Goal: Task Accomplishment & Management: Manage account settings

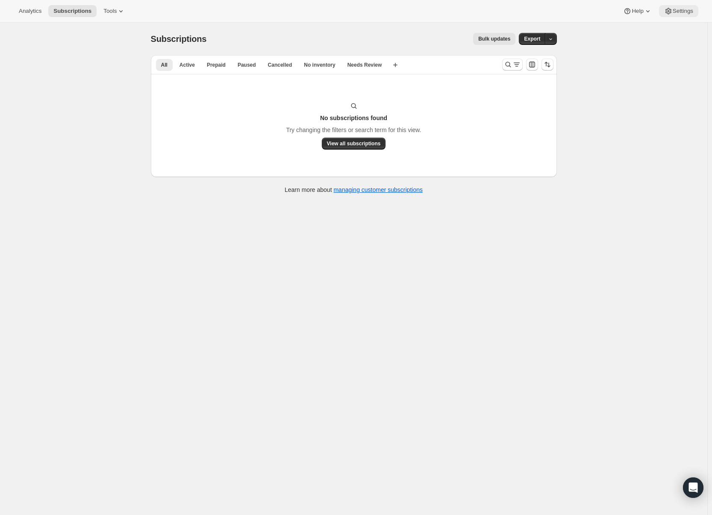
click at [681, 14] on span "Settings" at bounding box center [683, 11] width 21 height 7
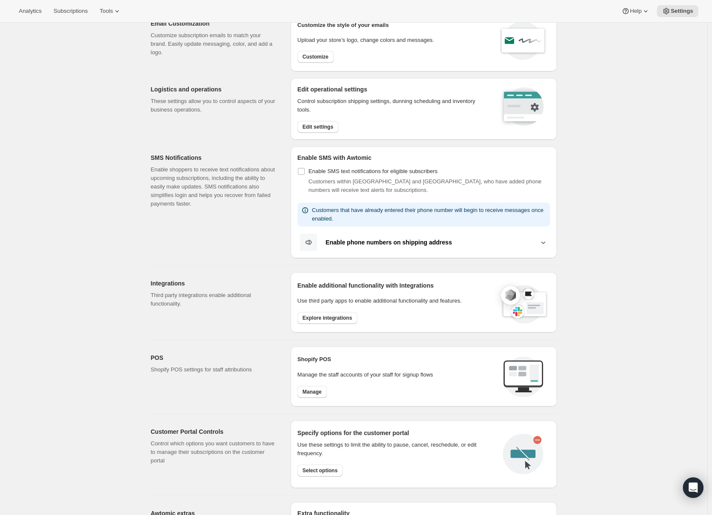
scroll to position [206, 0]
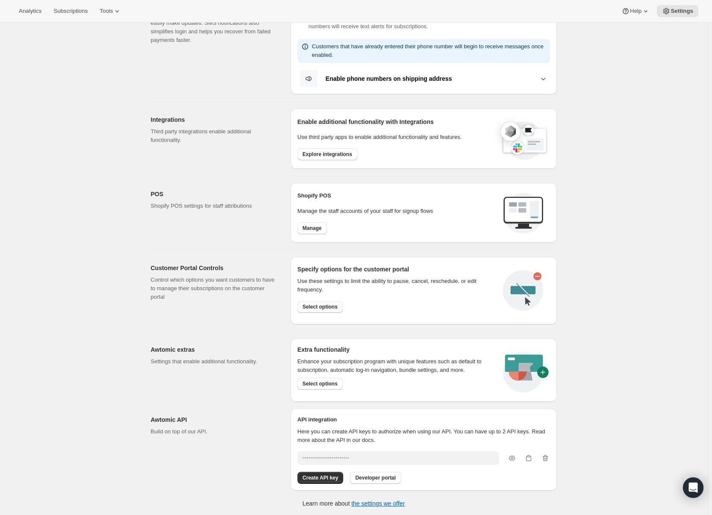
click at [315, 306] on span "Select options" at bounding box center [320, 306] width 35 height 7
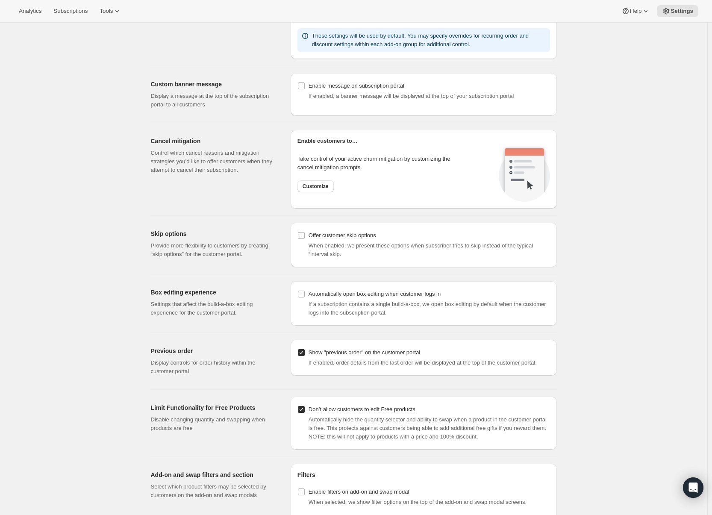
scroll to position [612, 0]
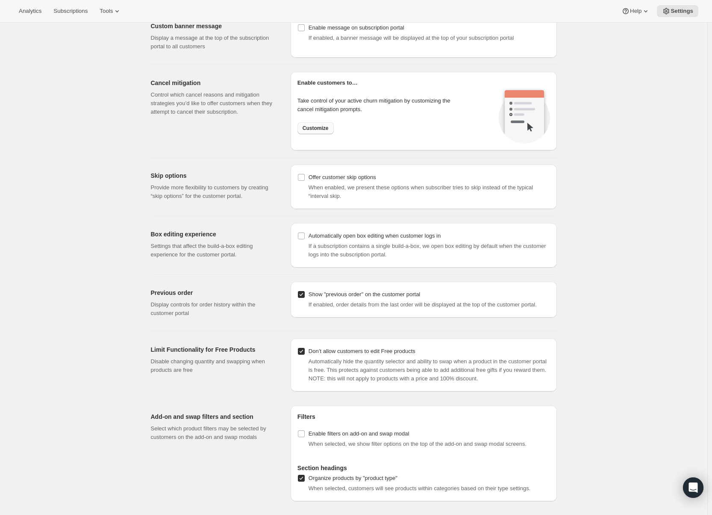
click at [318, 132] on button "Customize" at bounding box center [315, 128] width 36 height 12
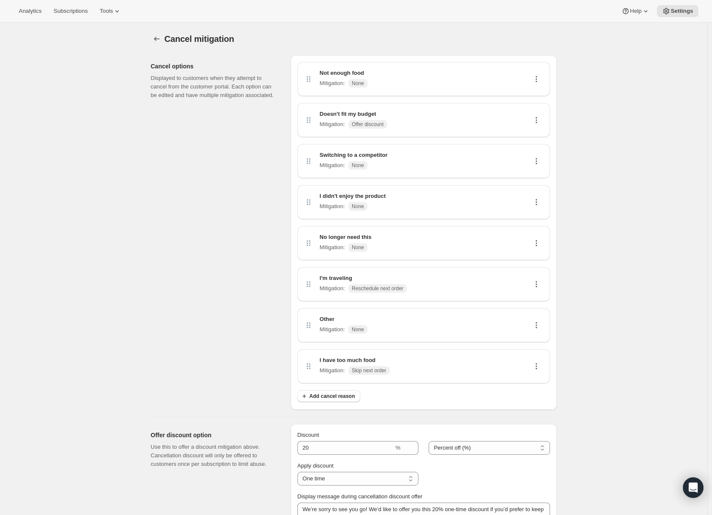
click at [541, 76] on icon at bounding box center [536, 79] width 9 height 9
click at [538, 77] on icon at bounding box center [536, 79] width 9 height 9
click at [584, 79] on div "Cancel mitigation. This page is ready Cancel mitigation Cancel options Displaye…" at bounding box center [353, 382] width 707 height 719
click at [537, 76] on icon at bounding box center [536, 79] width 9 height 9
click at [535, 92] on span "Edit" at bounding box center [534, 95] width 9 height 6
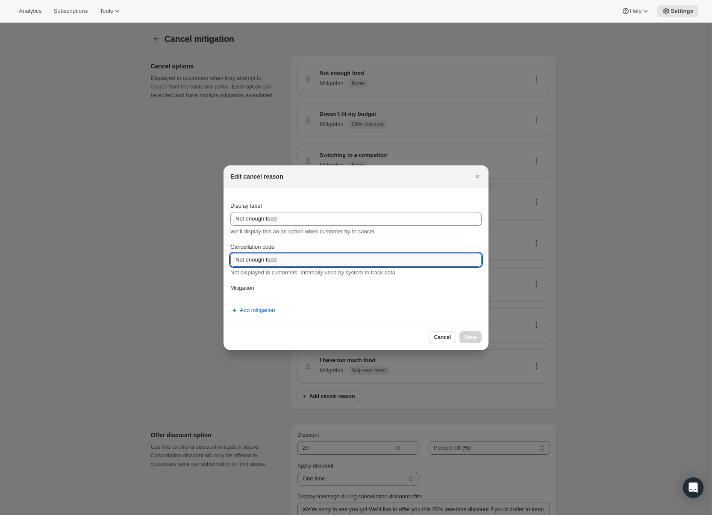
click at [432, 262] on input "Not enough food" at bounding box center [355, 260] width 251 height 14
click at [264, 315] on button "Add mitigation" at bounding box center [252, 310] width 55 height 14
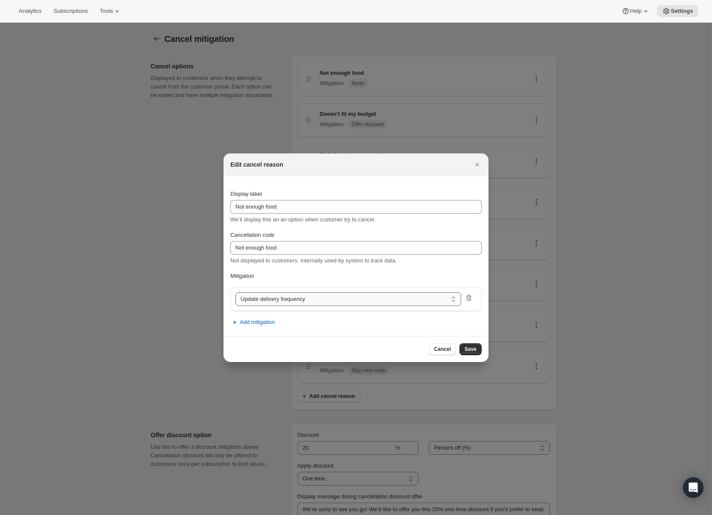
click at [303, 304] on select "Update delivery frequency Update delivery address Pause subscription Skip next …" at bounding box center [348, 299] width 226 height 14
click at [403, 273] on p "Mitigation" at bounding box center [355, 276] width 251 height 9
click at [443, 342] on div "Cancel Save" at bounding box center [356, 349] width 265 height 26
click at [444, 348] on span "Cancel" at bounding box center [442, 349] width 17 height 7
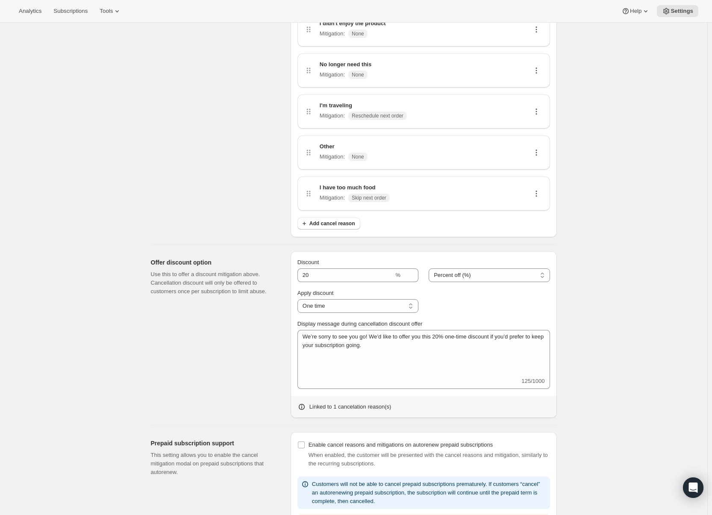
scroll to position [214, 0]
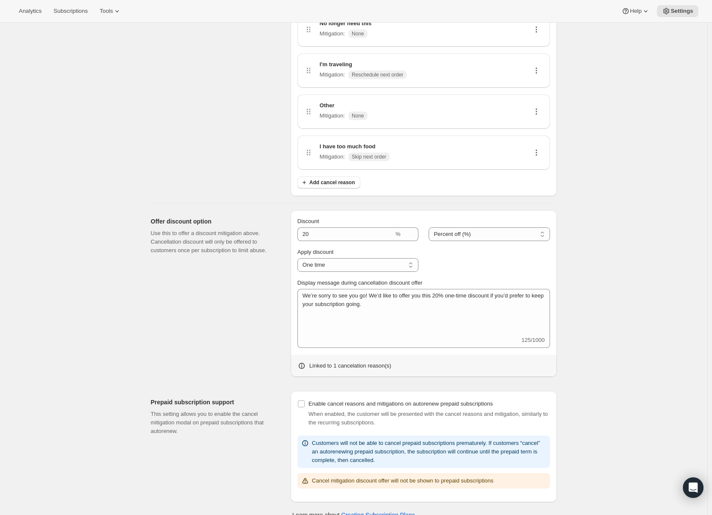
click at [262, 278] on div "Offer discount option Use this to offer a discount mitigation above. Cancellati…" at bounding box center [217, 293] width 133 height 167
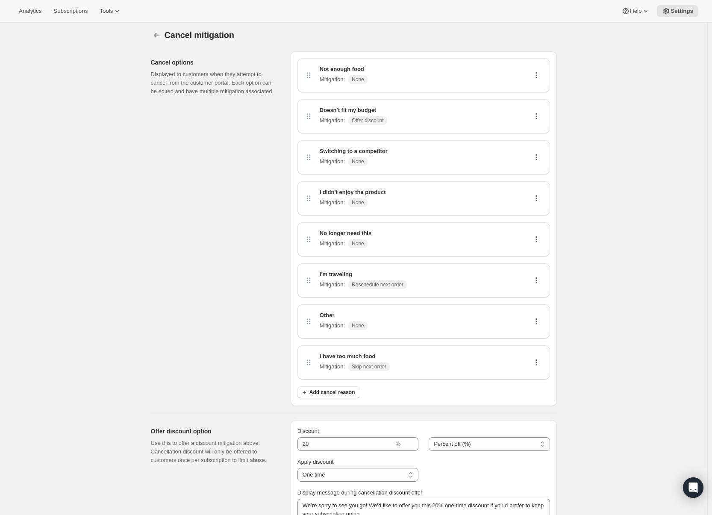
scroll to position [0, 0]
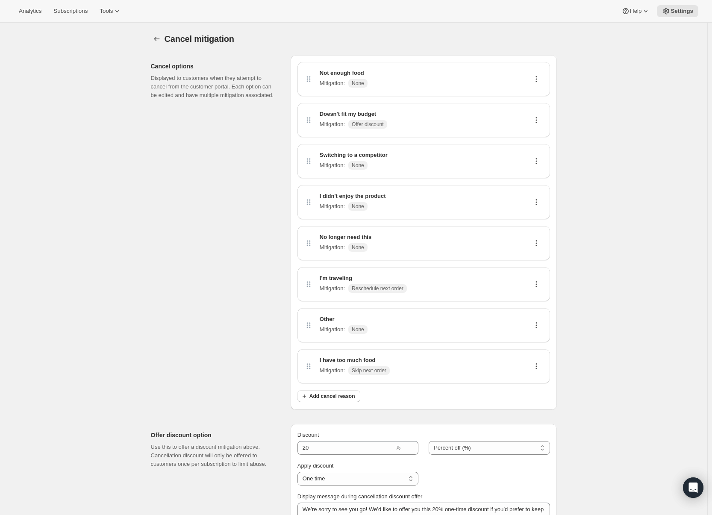
click at [397, 290] on span "Reschedule next order" at bounding box center [378, 288] width 52 height 7
click at [40, 11] on span "Analytics" at bounding box center [30, 11] width 23 height 7
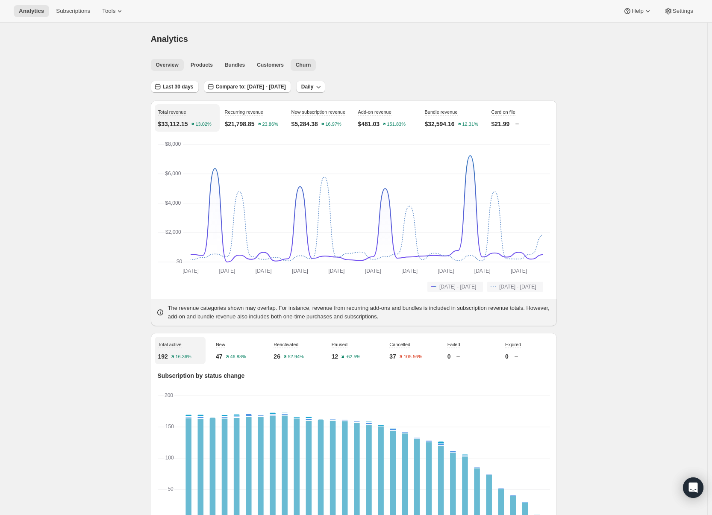
click at [294, 63] on button "Churn" at bounding box center [303, 65] width 25 height 12
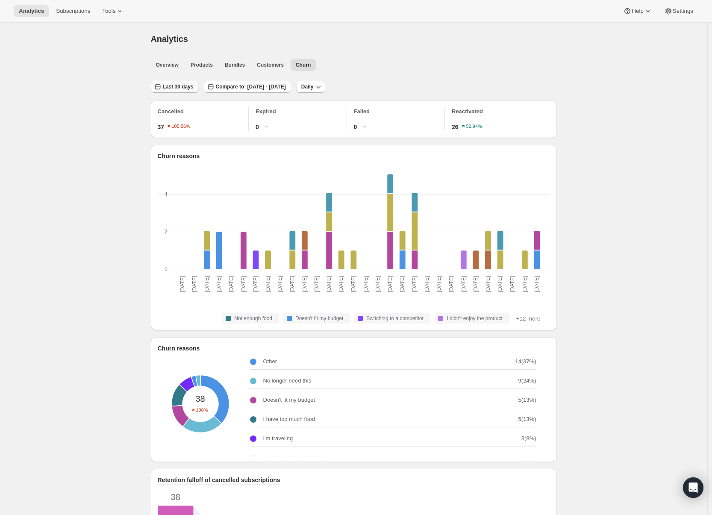
click at [183, 86] on span "Last 30 days" at bounding box center [178, 86] width 31 height 7
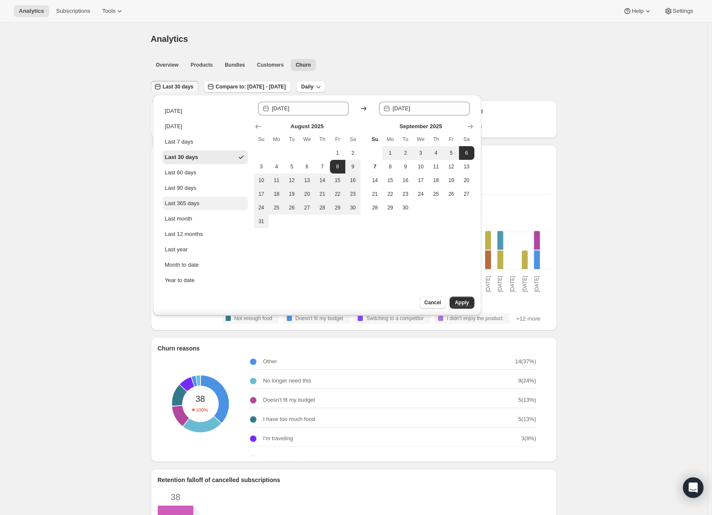
click at [197, 207] on div "Last 365 days" at bounding box center [182, 203] width 35 height 9
type input "[DATE]"
click at [464, 303] on span "Apply" at bounding box center [462, 302] width 14 height 7
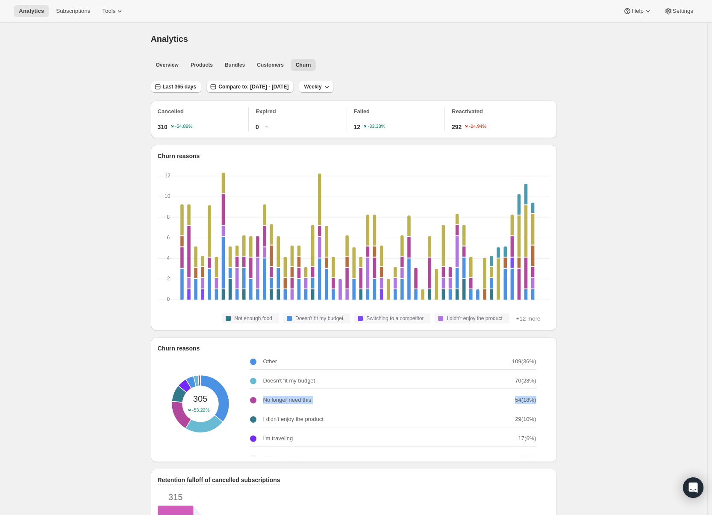
drag, startPoint x: 548, startPoint y: 383, endPoint x: 548, endPoint y: 397, distance: 13.7
click at [548, 397] on div "305 -53.22% Other 109 ( 36 %) Doesn't fit my budget 70 ( 23 %) No longer need t…" at bounding box center [354, 403] width 392 height 85
click at [549, 392] on div "305 -53.22% Other 109 ( 36 %) Doesn't fit my budget 70 ( 23 %) No longer need t…" at bounding box center [354, 403] width 392 height 85
drag, startPoint x: 545, startPoint y: 392, endPoint x: 541, endPoint y: 409, distance: 17.2
click at [541, 409] on div "305 -53.22% Other 109 ( 36 %) Doesn't fit my budget 70 ( 23 %) No longer need t…" at bounding box center [354, 403] width 392 height 85
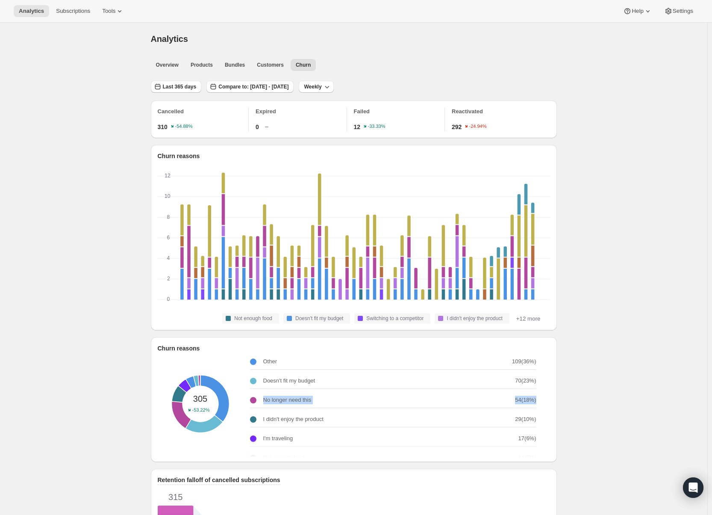
click at [553, 400] on div "Churn reasons 305 -53.22% Other 109 ( 36 %) Doesn't fit my budget 70 ( 23 %) No…" at bounding box center [354, 399] width 406 height 125
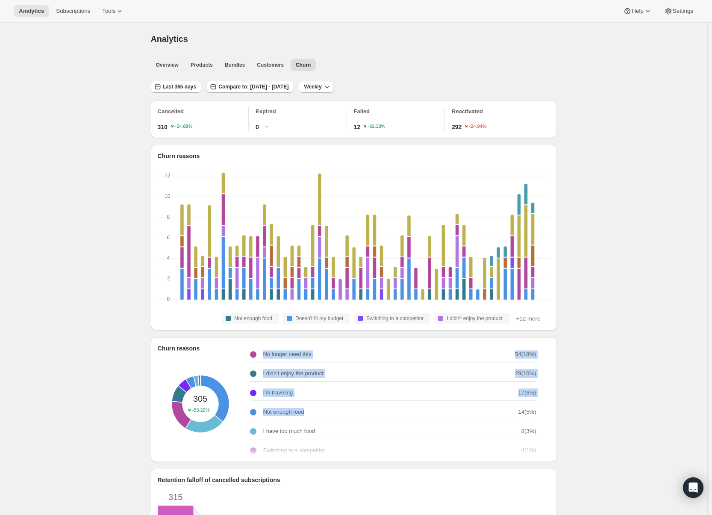
scroll to position [57, 0]
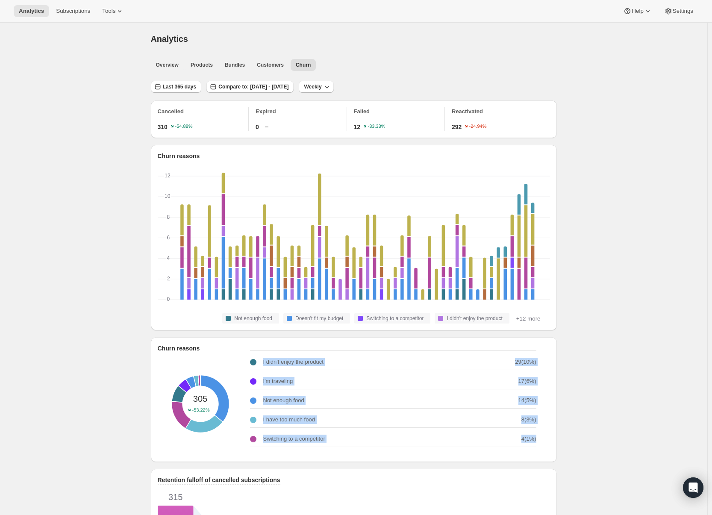
drag, startPoint x: 266, startPoint y: 368, endPoint x: 361, endPoint y: 450, distance: 125.5
click at [361, 450] on div "Other 109 ( 36 %) Doesn't fit my budget 70 ( 23 %) No longer need this 54 ( 18 …" at bounding box center [396, 403] width 293 height 107
copy div "Other 109 ( 36 %) Doesn't fit my budget 70 ( 23 %) No longer need this 54 ( 18 …"
click at [326, 409] on div "Not enough food 14 ( 5 %)" at bounding box center [393, 401] width 286 height 16
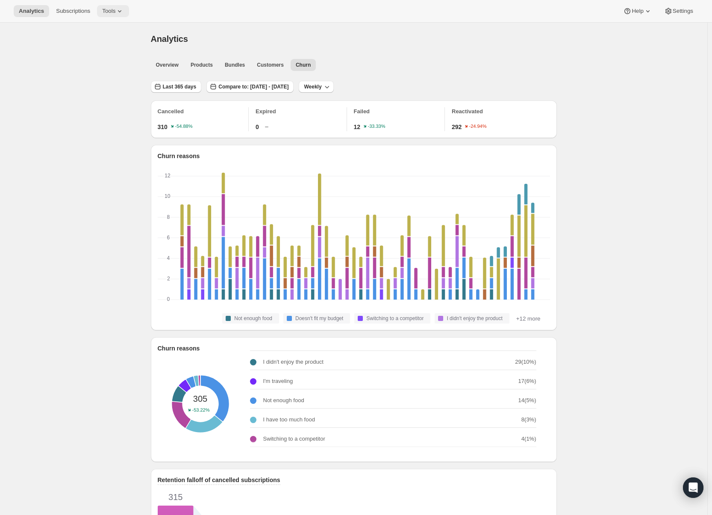
click at [117, 14] on icon at bounding box center [119, 11] width 9 height 9
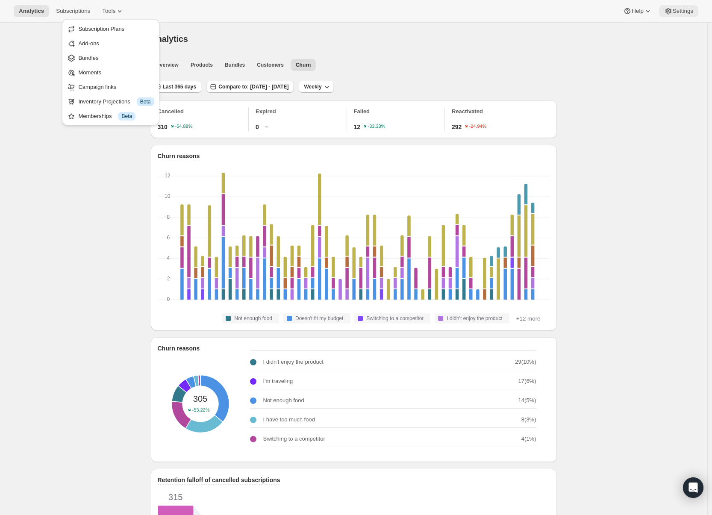
click at [676, 16] on button "Settings" at bounding box center [678, 11] width 39 height 12
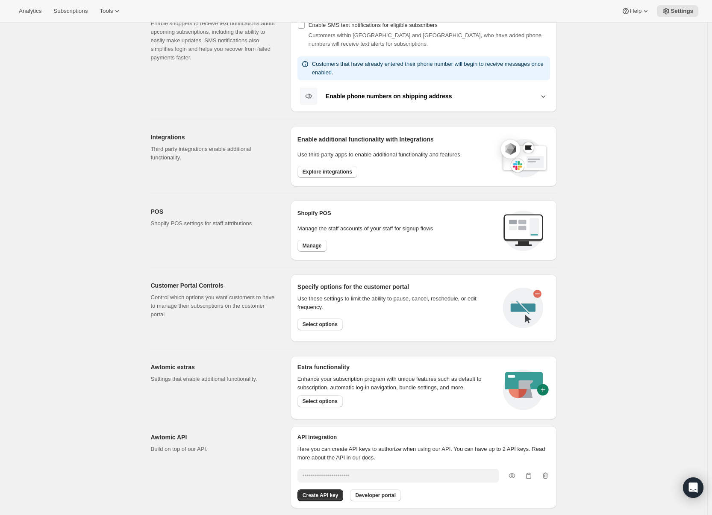
scroll to position [206, 0]
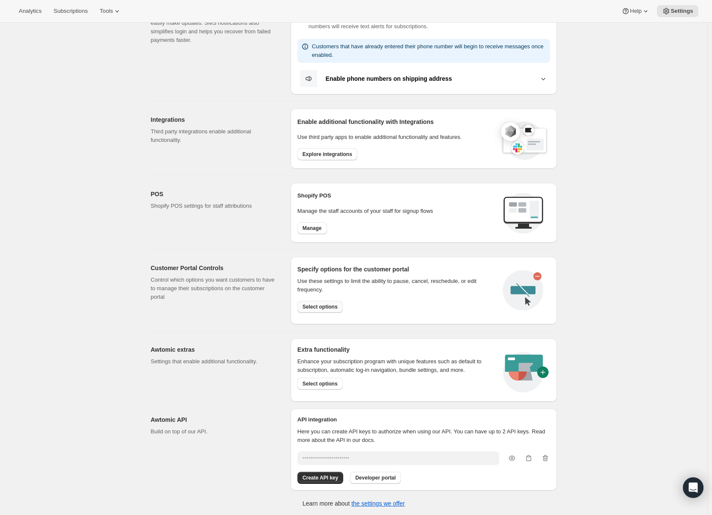
click at [310, 312] on button "Select options" at bounding box center [319, 307] width 45 height 12
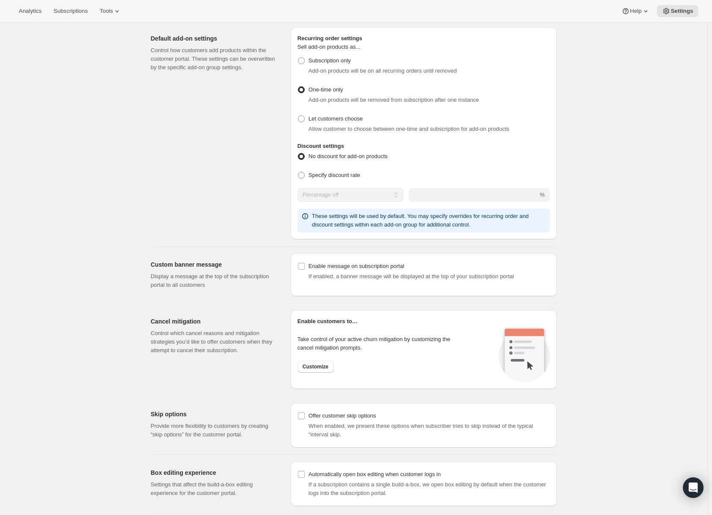
scroll to position [385, 0]
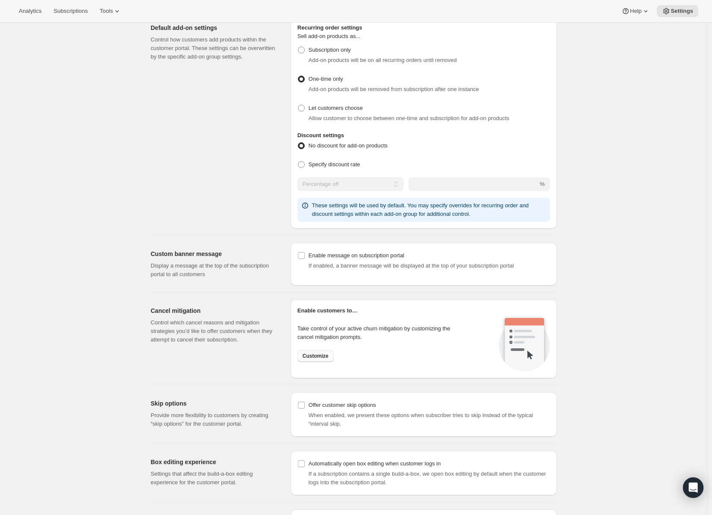
click at [315, 353] on span "Customize" at bounding box center [316, 356] width 26 height 7
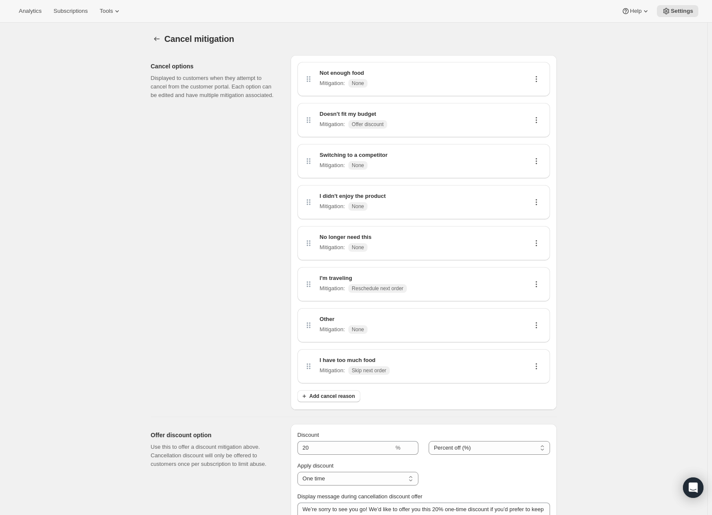
click at [360, 84] on span "None" at bounding box center [358, 83] width 12 height 7
click at [364, 88] on div "Not enough food Mitigation : None" at bounding box center [344, 79] width 48 height 21
click at [535, 78] on icon at bounding box center [536, 79] width 9 height 9
click at [539, 79] on icon at bounding box center [536, 79] width 9 height 9
click at [539, 94] on span "Edit" at bounding box center [534, 95] width 9 height 6
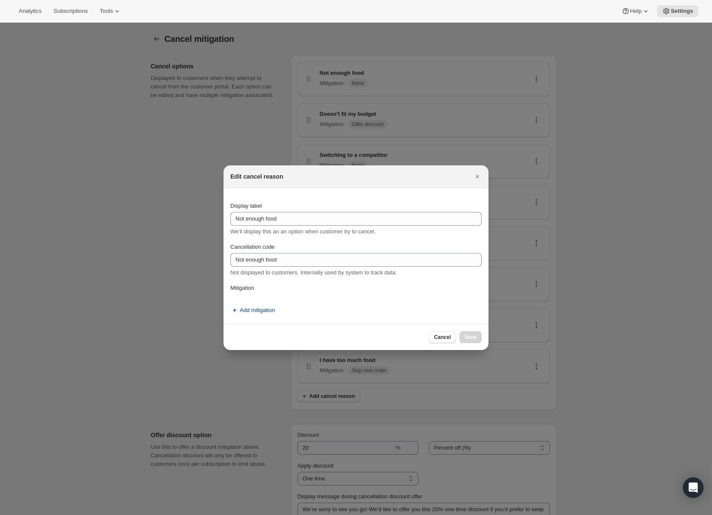
click at [261, 310] on span "Add mitigation" at bounding box center [257, 310] width 35 height 9
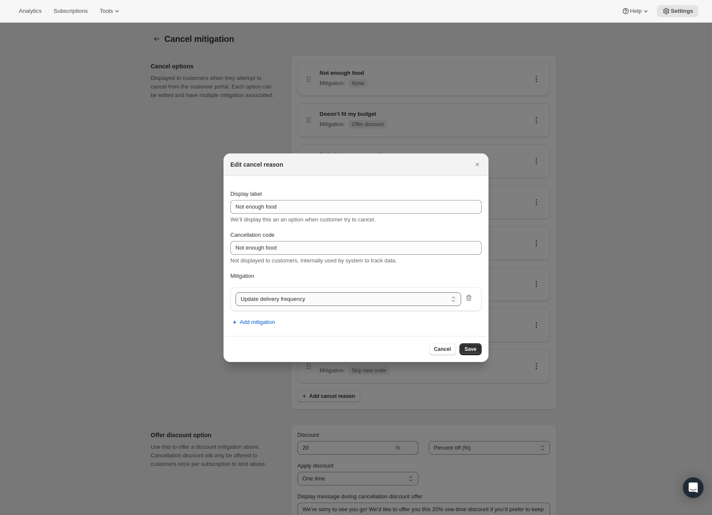
click at [291, 301] on select "Update delivery frequency Update delivery address Pause subscription Skip next …" at bounding box center [348, 299] width 226 height 14
click at [480, 164] on icon "Close" at bounding box center [477, 164] width 9 height 9
